Goal: Subscribe to service/newsletter

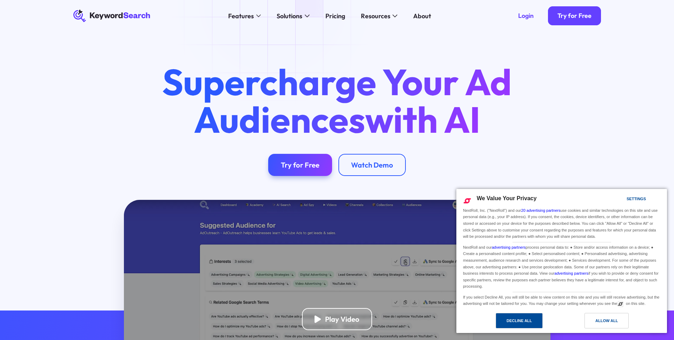
click at [523, 320] on div "Decline All" at bounding box center [518, 321] width 25 height 8
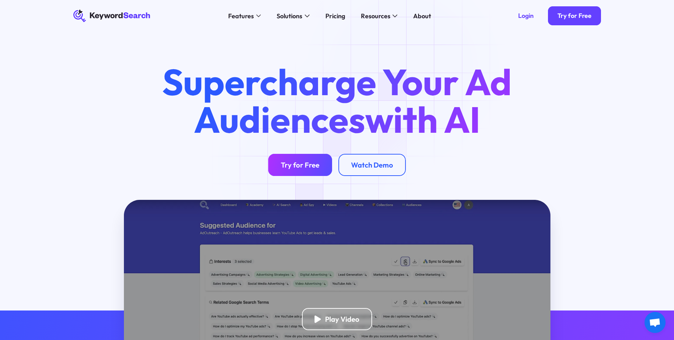
click at [313, 165] on div "Try for Free" at bounding box center [300, 164] width 39 height 9
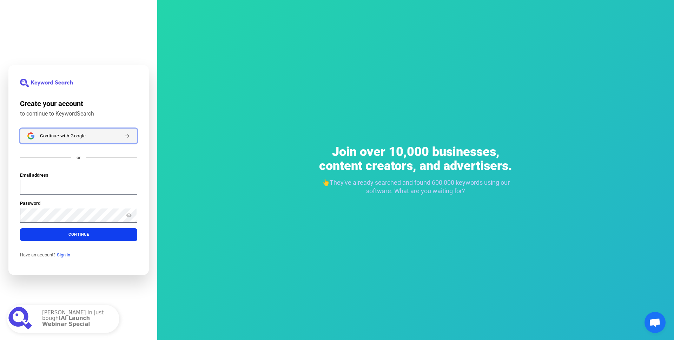
click at [67, 139] on button "Continue with Google" at bounding box center [78, 135] width 117 height 15
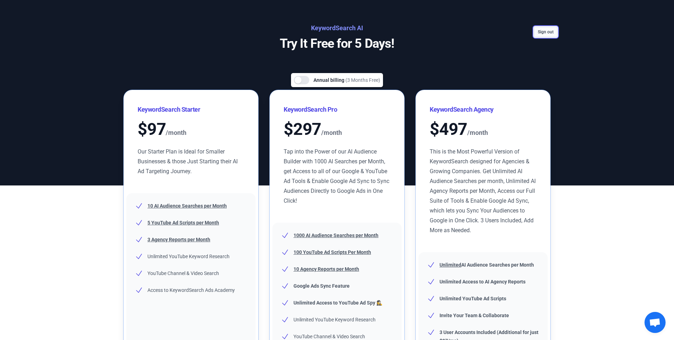
click at [547, 31] on button "Sign out" at bounding box center [546, 32] width 24 height 11
